Goal: Obtain resource: Obtain resource

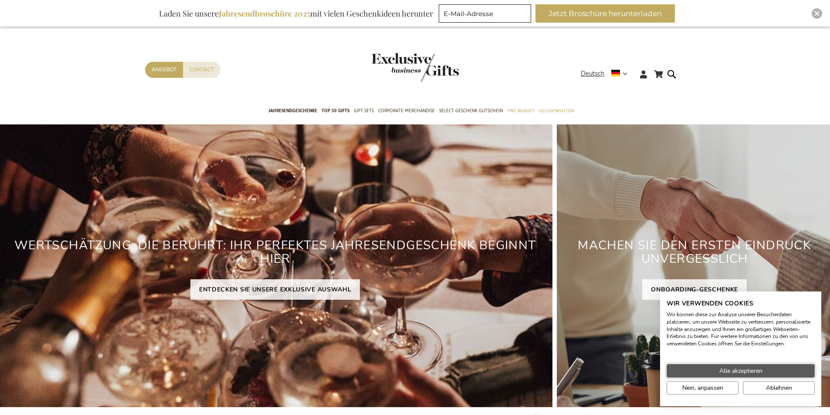
click at [741, 372] on span "Alle akzeptieren" at bounding box center [740, 371] width 43 height 9
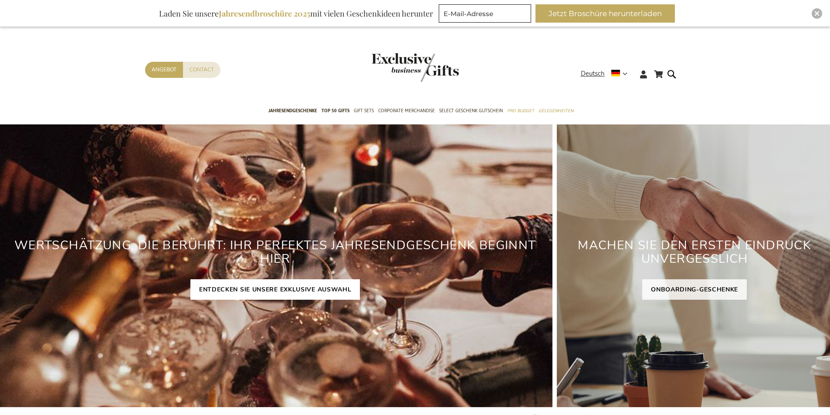
click at [244, 297] on link "ENTDECKEN SIE UNSERE EXKLUSIVE AUSWAHL" at bounding box center [275, 290] width 170 height 20
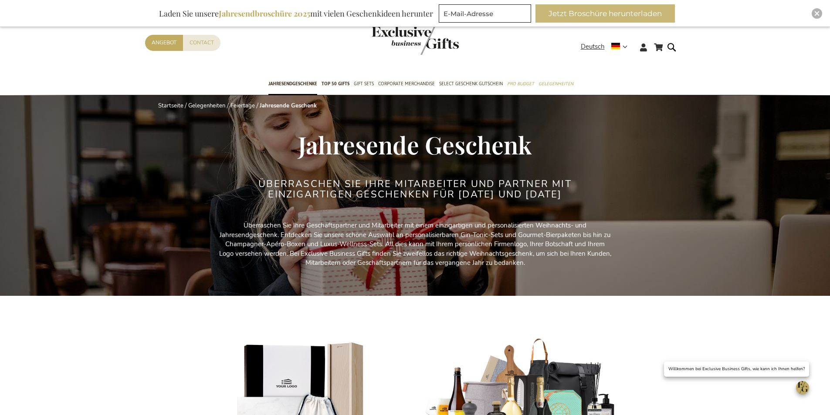
click at [644, 16] on button "Jetzt Broschüre herunterladen" at bounding box center [604, 13] width 139 height 18
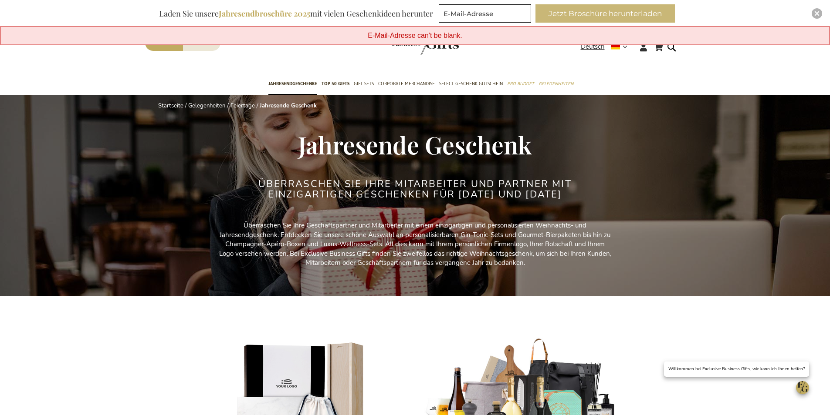
click at [660, 19] on button "Jetzt Broschüre herunterladen" at bounding box center [604, 13] width 139 height 18
click at [571, 18] on div "Inspiratiebrochure Laden Sie unsere Jahresendbroschüre 2025 mit vielen Geschenk…" at bounding box center [415, 14] width 520 height 21
click at [675, 20] on button "Jetzt Broschüre herunterladen" at bounding box center [604, 13] width 139 height 18
click at [636, 10] on button "Jetzt Broschüre herunterladen" at bounding box center [604, 13] width 139 height 18
